Goal: Task Accomplishment & Management: Use online tool/utility

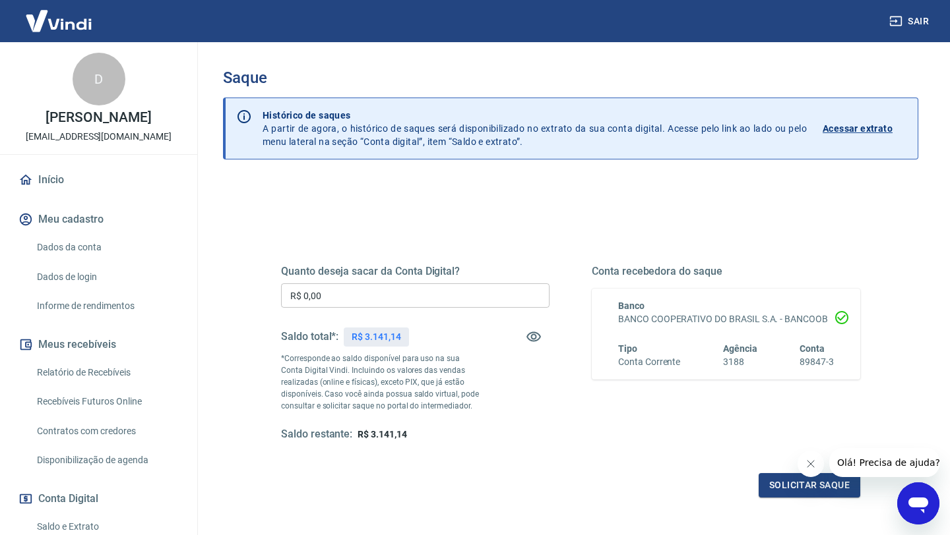
click at [388, 295] on input "R$ 0,00" at bounding box center [415, 296] width 268 height 24
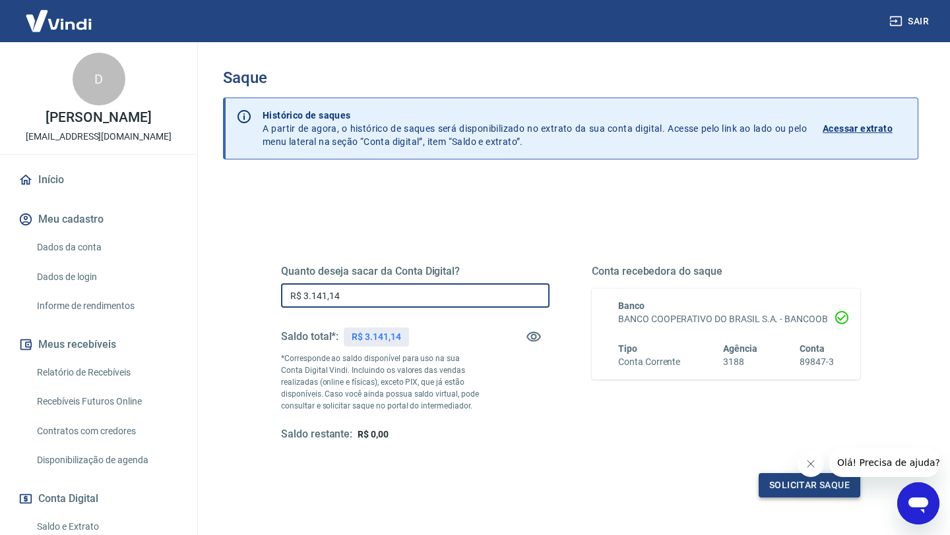
type input "R$ 3.141,14"
click at [815, 491] on button "Solicitar saque" at bounding box center [809, 486] width 102 height 24
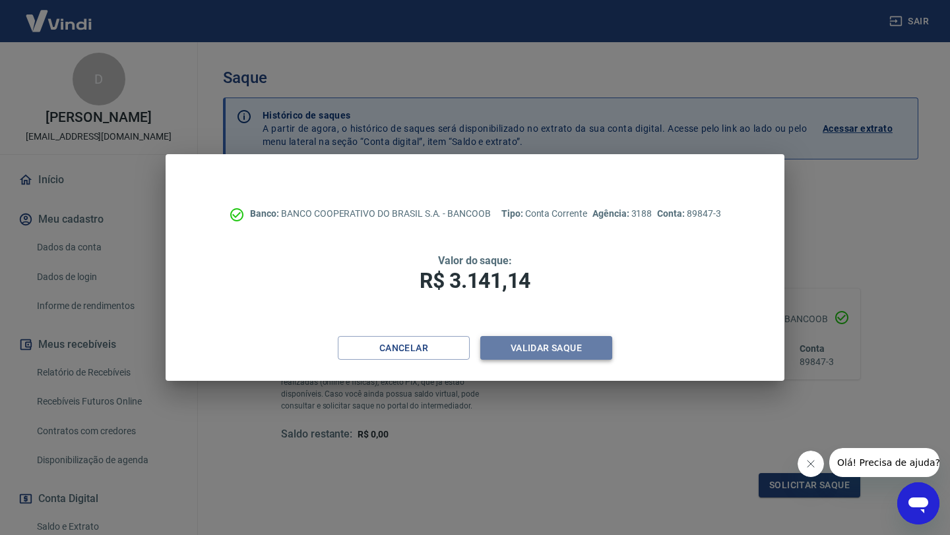
click at [569, 353] on button "Validar saque" at bounding box center [546, 348] width 132 height 24
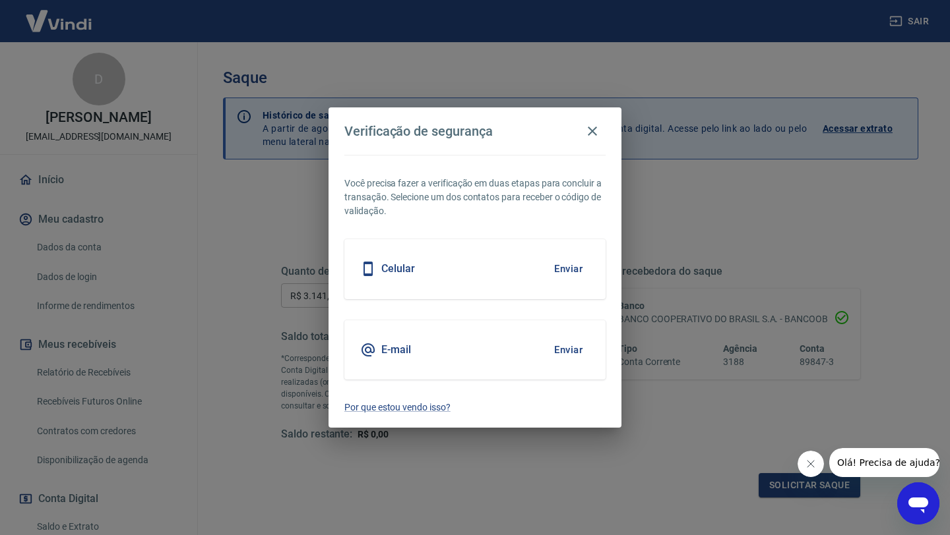
click at [562, 272] on button "Enviar" at bounding box center [568, 269] width 43 height 28
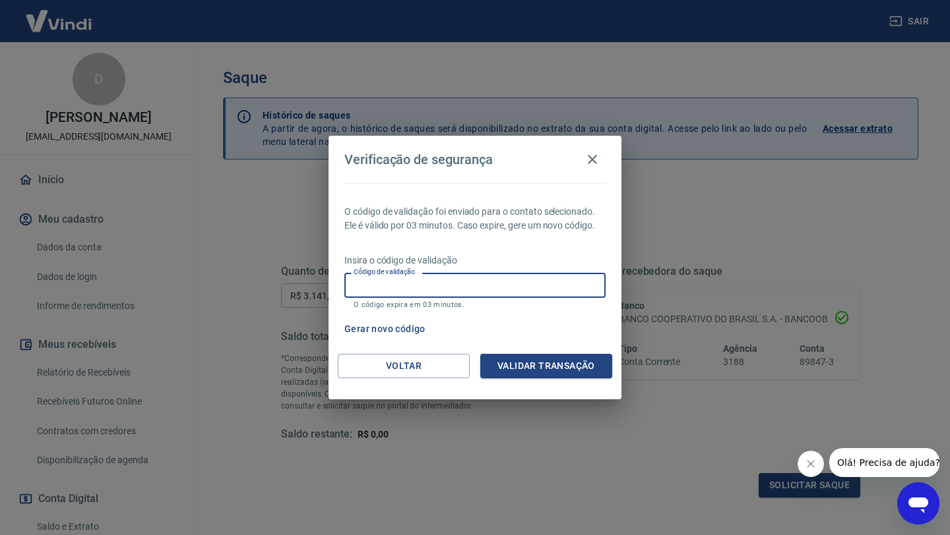
click at [510, 285] on input "Código de validação" at bounding box center [474, 285] width 261 height 24
type input "880886"
click at [544, 367] on button "Validar transação" at bounding box center [546, 366] width 132 height 24
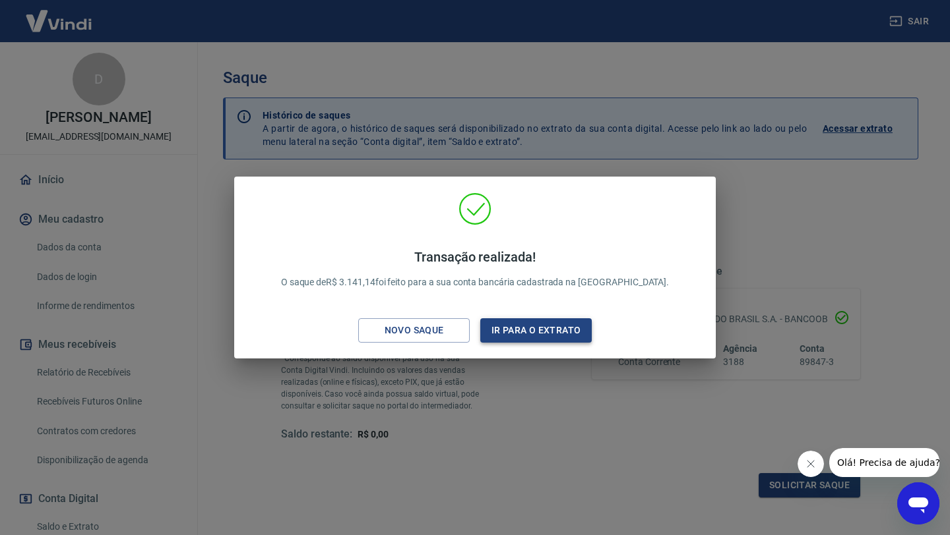
click at [537, 334] on button "Ir para o extrato" at bounding box center [535, 331] width 111 height 24
